Goal: Browse casually

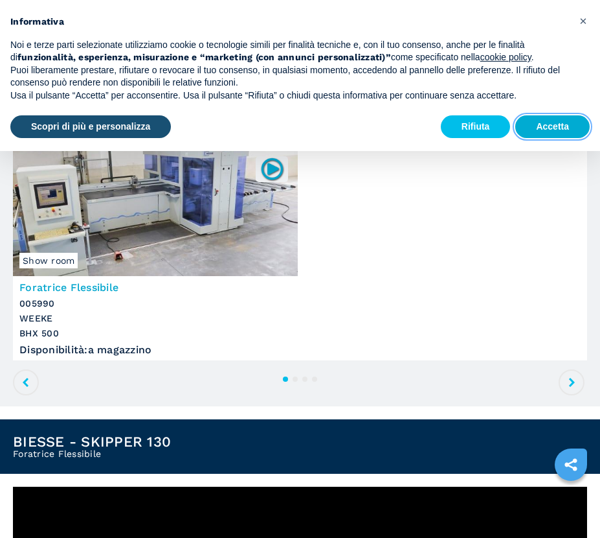
click at [553, 122] on button "Accetta" at bounding box center [552, 126] width 74 height 23
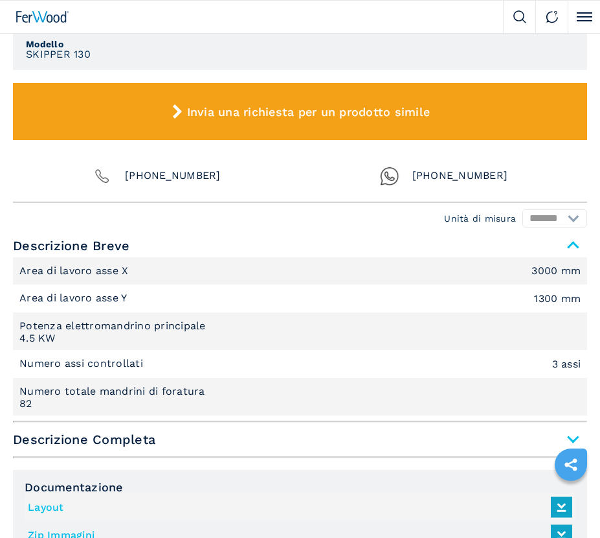
scroll to position [956, 0]
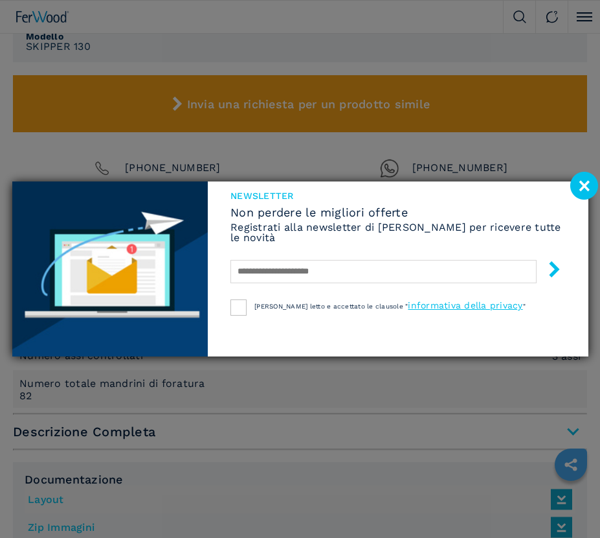
click at [579, 183] on image at bounding box center [585, 186] width 28 height 28
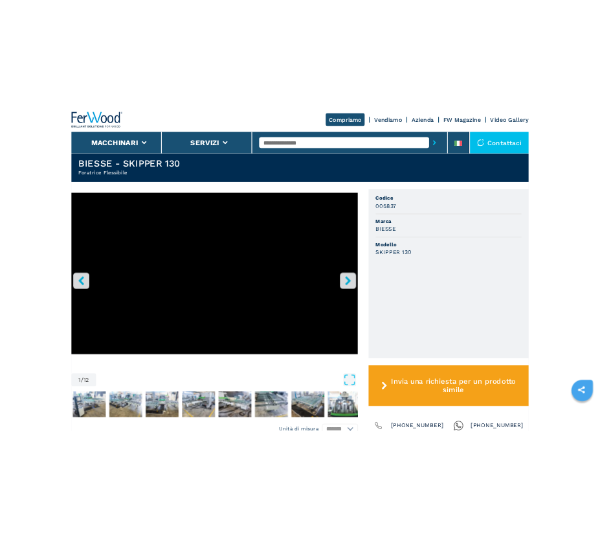
scroll to position [323, 0]
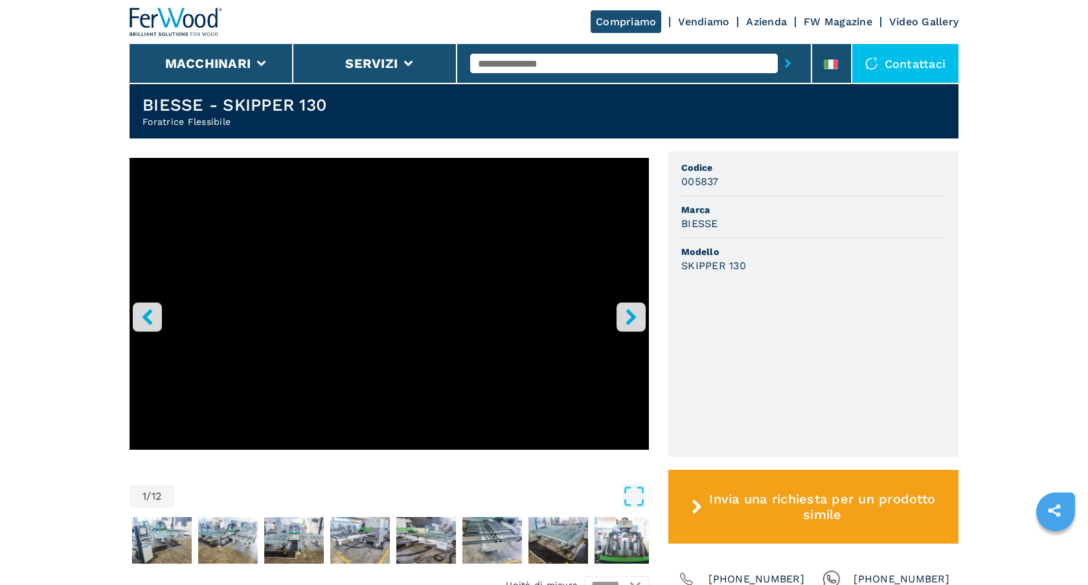
click at [600, 313] on icon "right-button" at bounding box center [631, 317] width 16 height 16
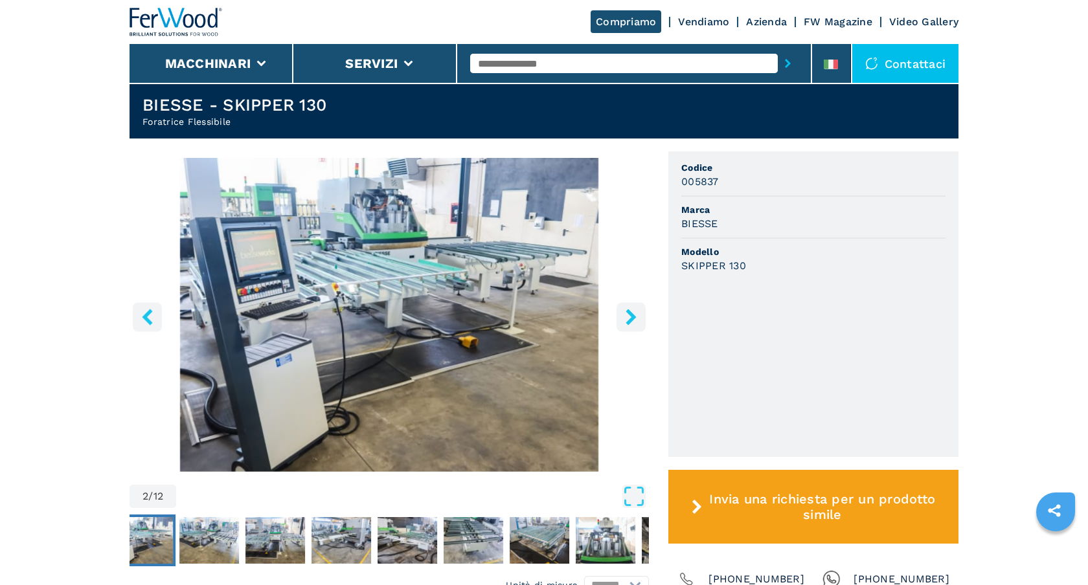
click at [600, 313] on icon "right-button" at bounding box center [631, 317] width 16 height 16
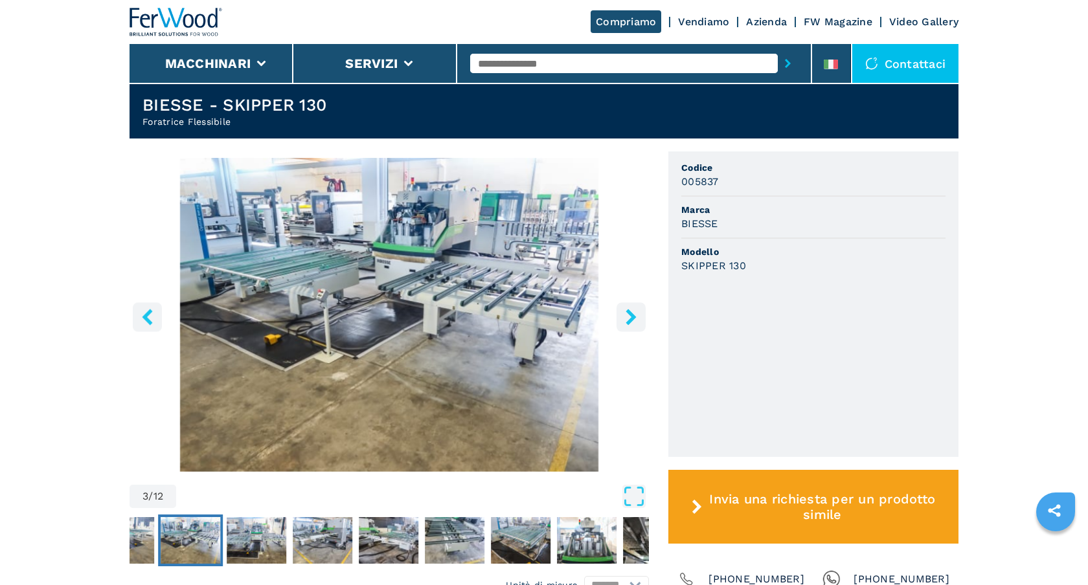
click at [600, 313] on icon "right-button" at bounding box center [631, 317] width 16 height 16
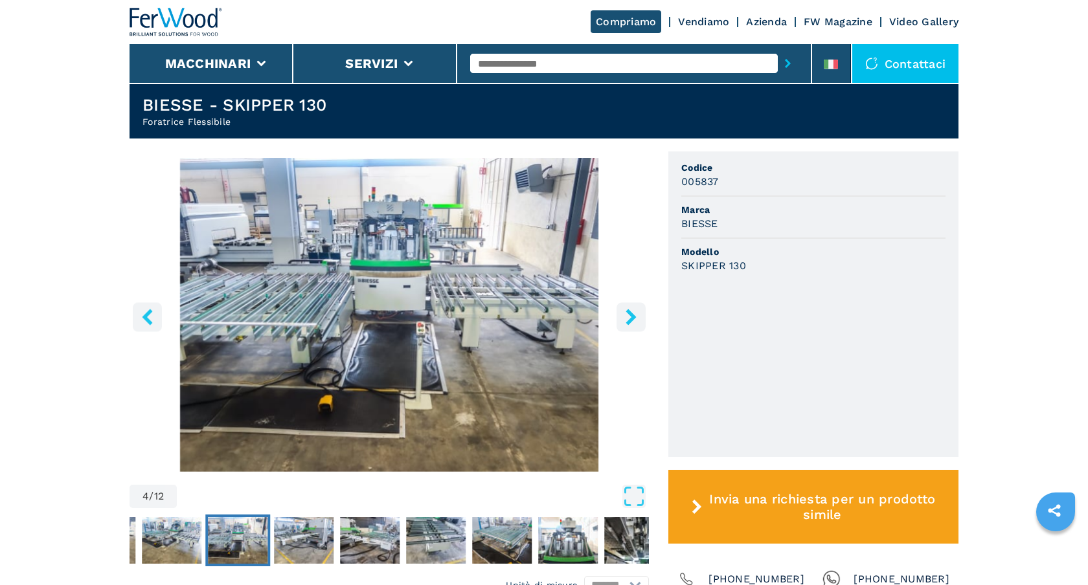
click at [600, 313] on icon "right-button" at bounding box center [631, 317] width 16 height 16
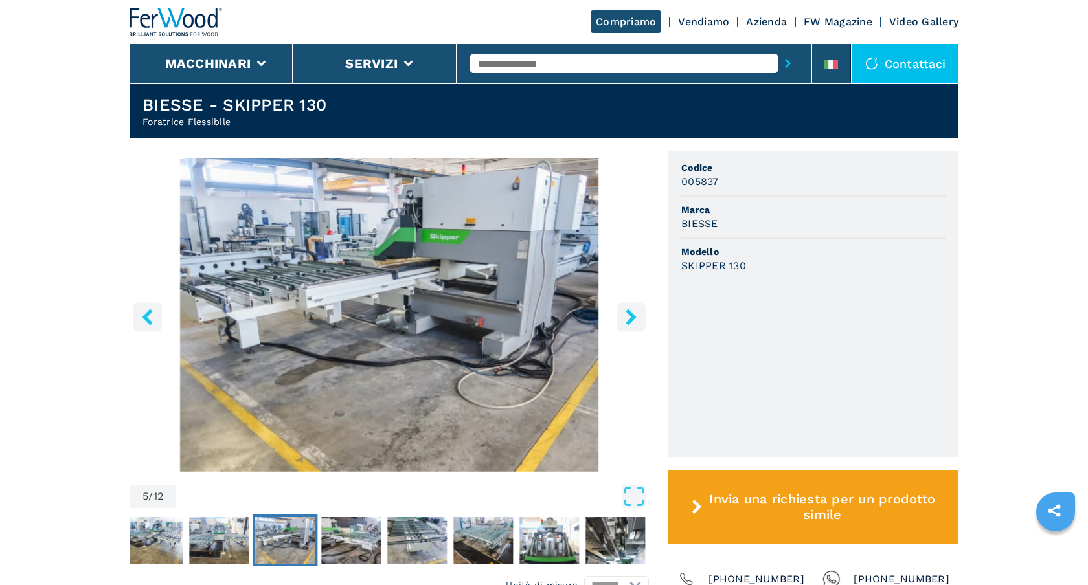
click at [600, 313] on icon "right-button" at bounding box center [631, 317] width 16 height 16
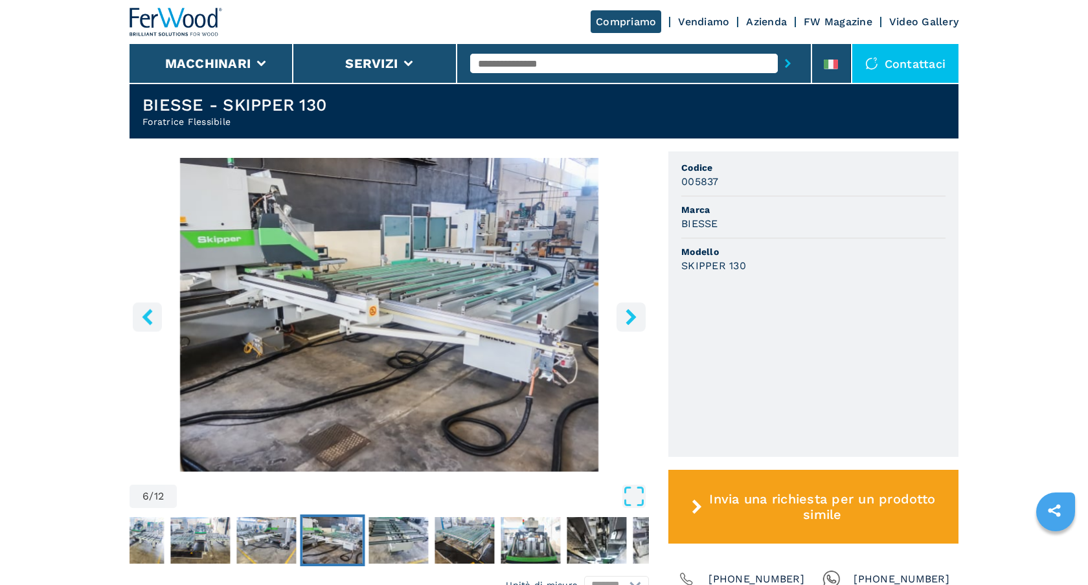
click at [600, 313] on icon "right-button" at bounding box center [631, 317] width 16 height 16
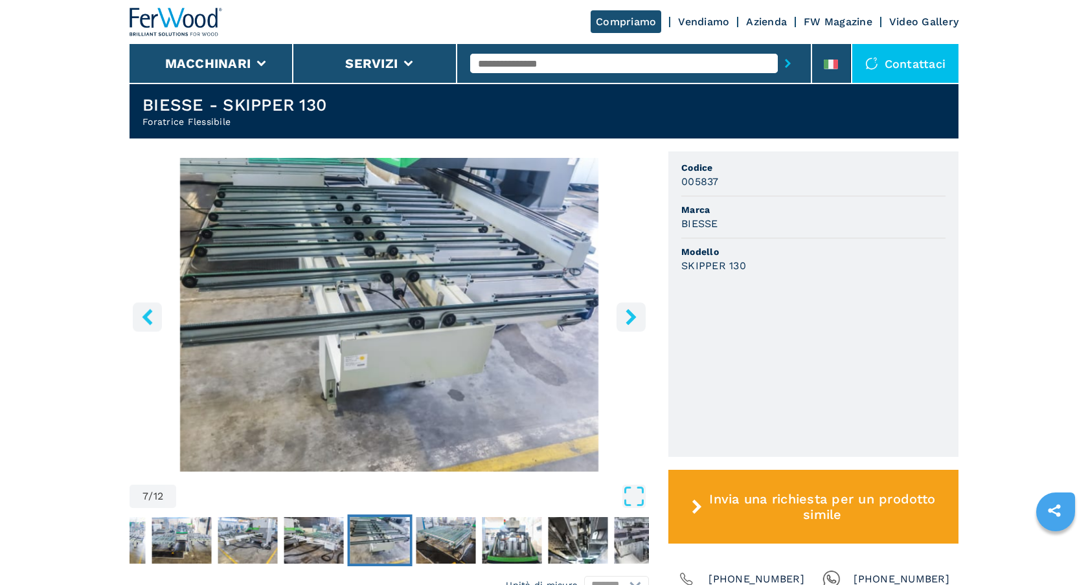
click at [600, 313] on icon "right-button" at bounding box center [631, 317] width 16 height 16
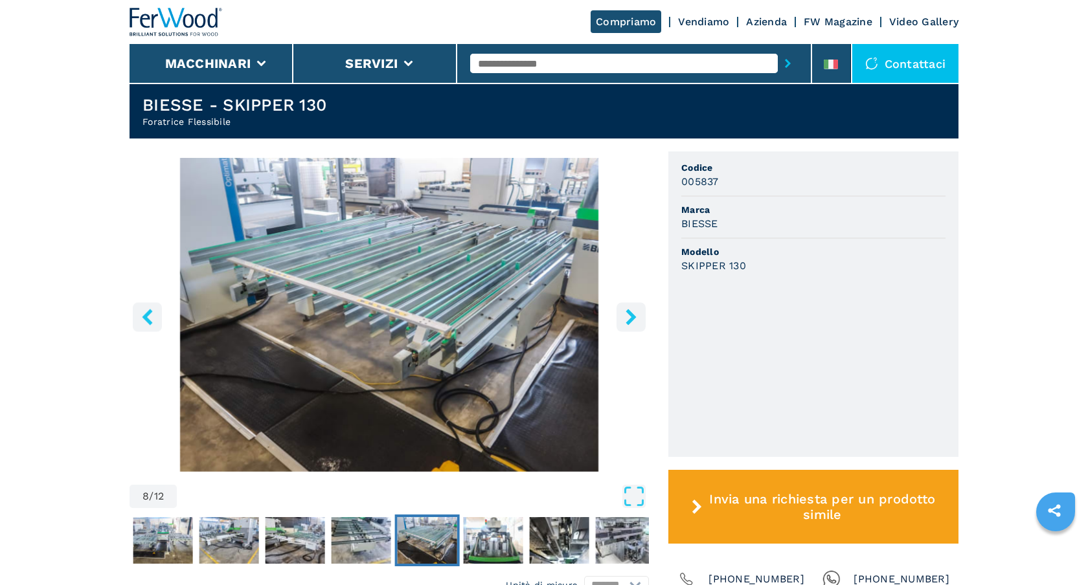
click at [600, 319] on icon "right-button" at bounding box center [631, 317] width 16 height 16
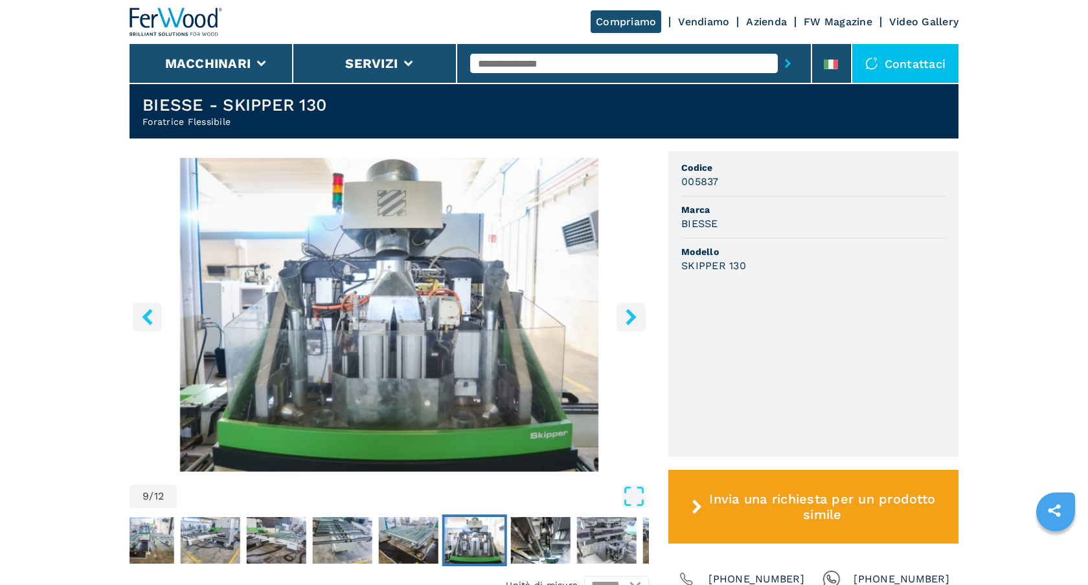
click at [600, 319] on icon "right-button" at bounding box center [631, 317] width 16 height 16
